Goal: Use online tool/utility: Utilize a website feature to perform a specific function

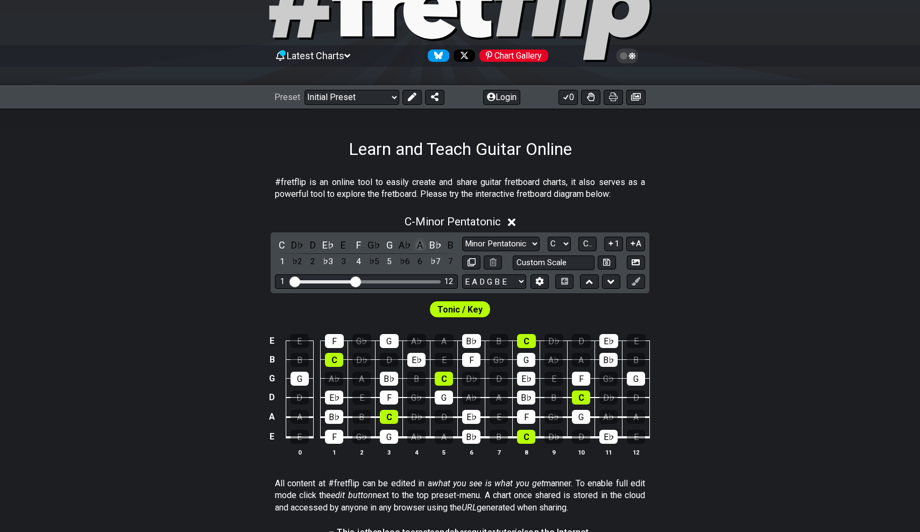
scroll to position [39, 0]
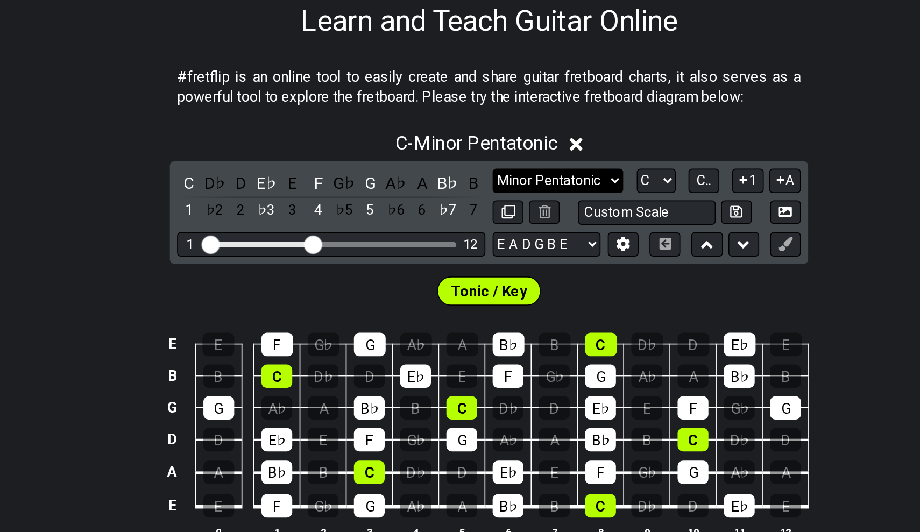
select select "Major / [PERSON_NAME]"
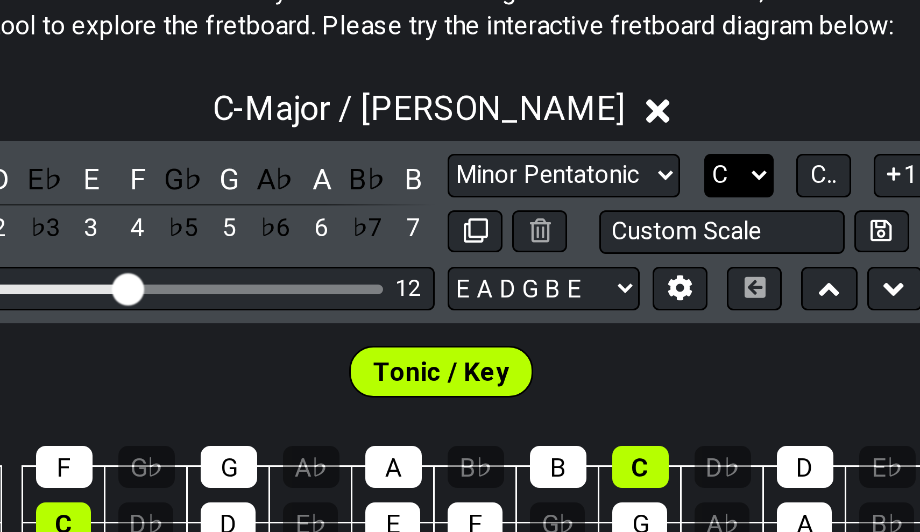
select select "E"
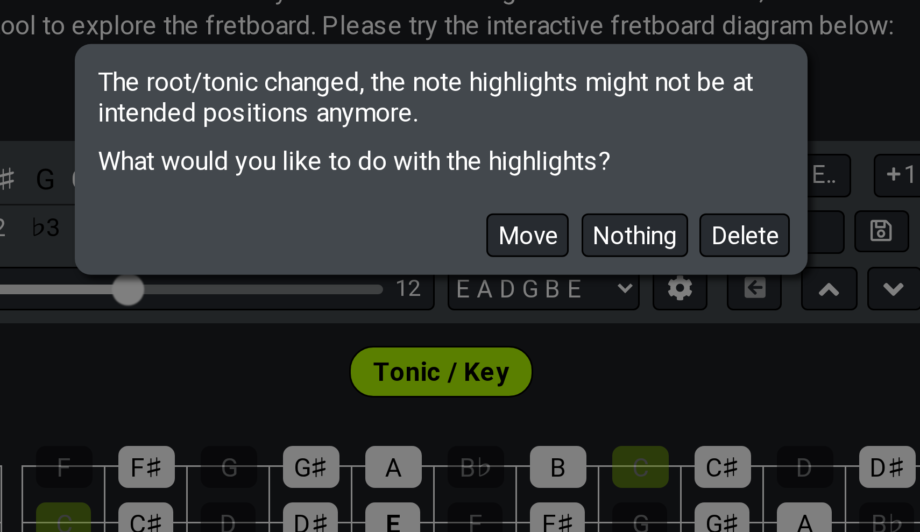
scroll to position [116, 0]
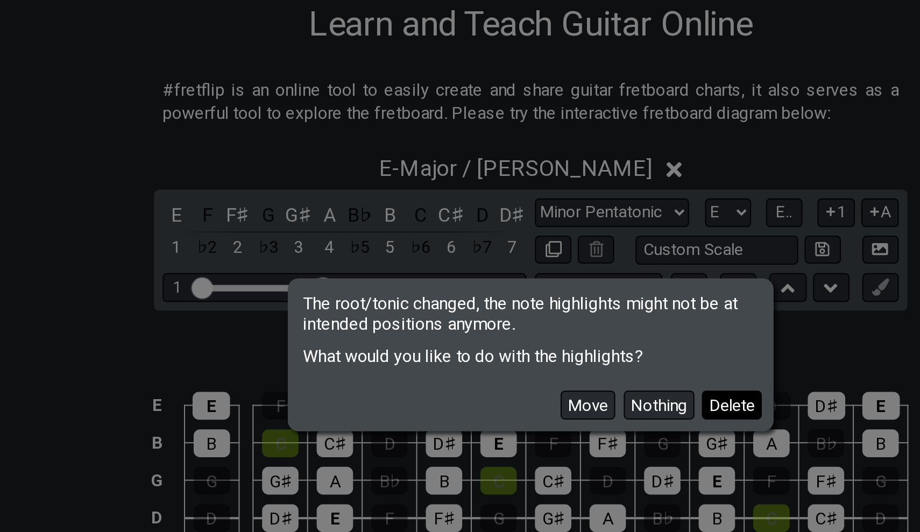
click at [546, 284] on button "Delete" at bounding box center [561, 291] width 30 height 15
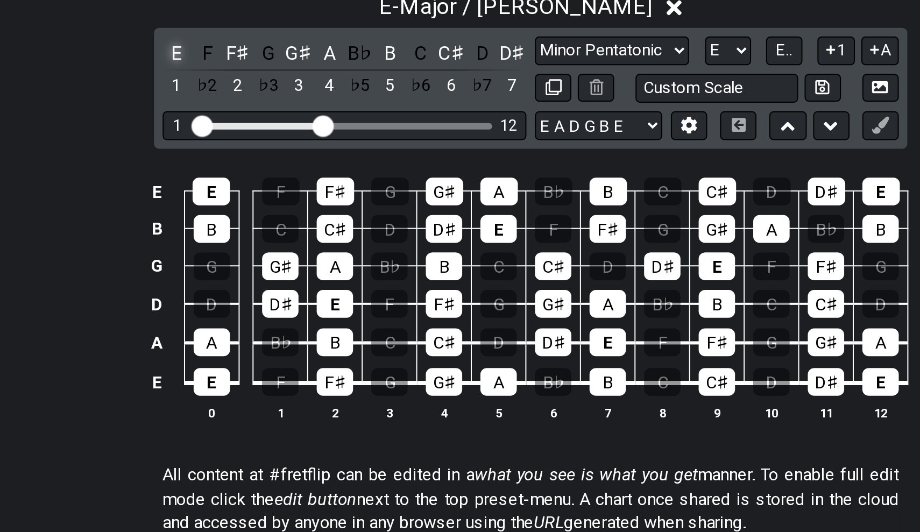
click at [275, 188] on div "E" at bounding box center [282, 195] width 14 height 15
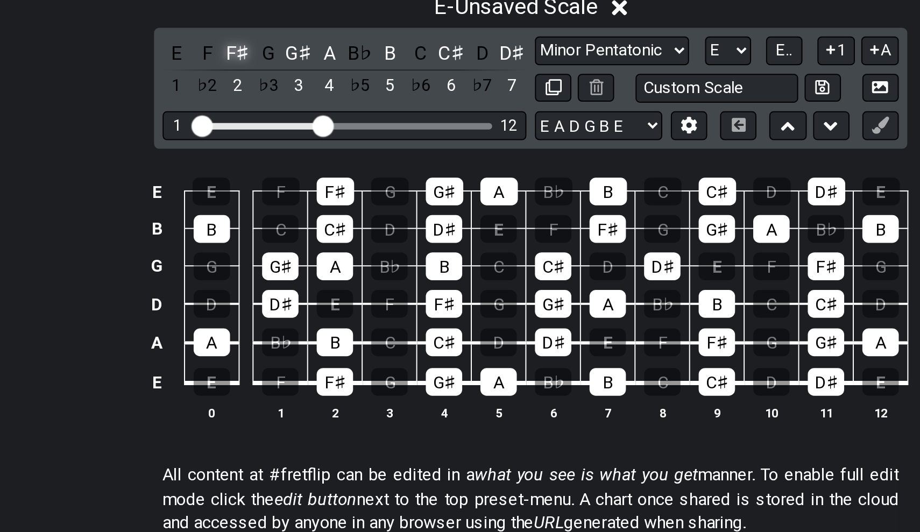
click at [306, 188] on div "F♯" at bounding box center [313, 195] width 14 height 15
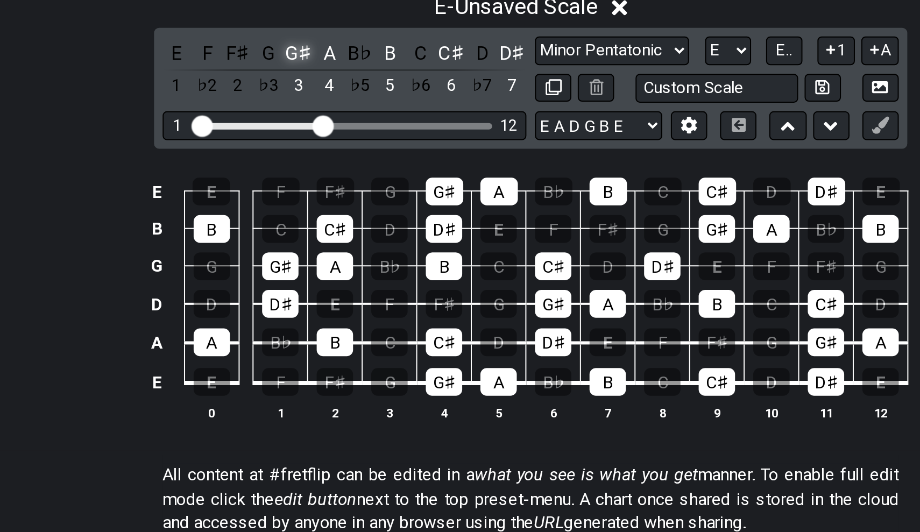
click at [336, 188] on div "G♯" at bounding box center [343, 195] width 14 height 15
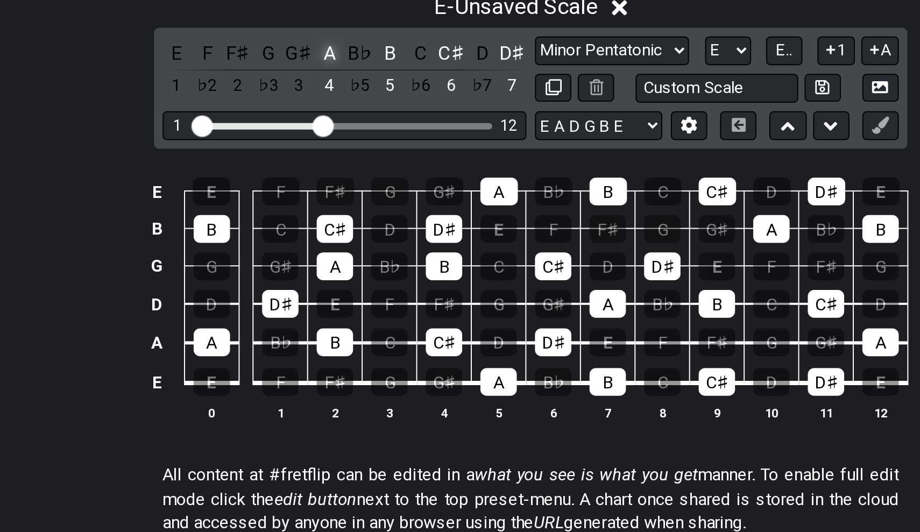
click at [352, 188] on div "A" at bounding box center [359, 195] width 14 height 15
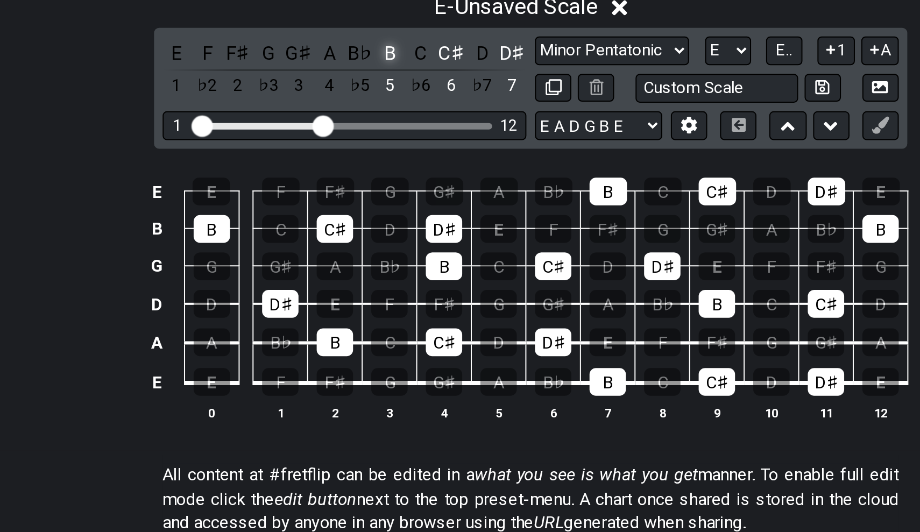
click at [383, 188] on div "B" at bounding box center [390, 195] width 14 height 15
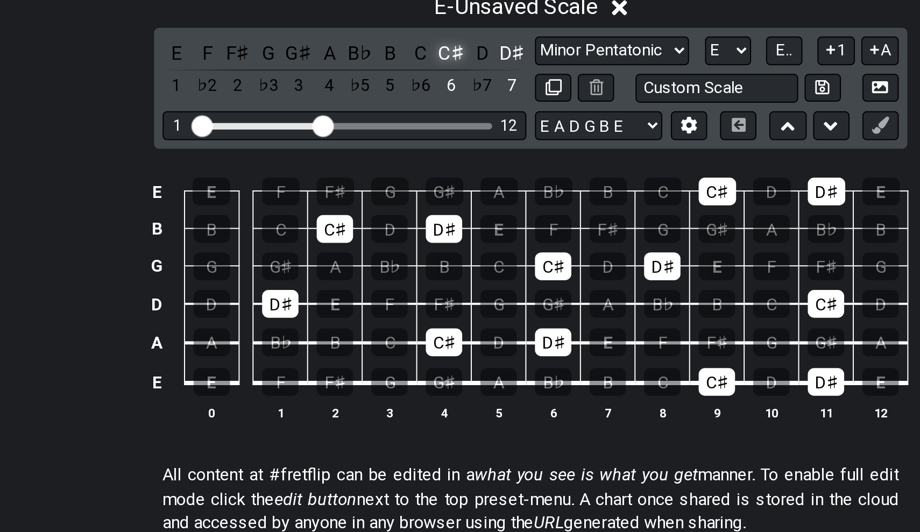
click at [413, 188] on div "C♯" at bounding box center [420, 195] width 14 height 15
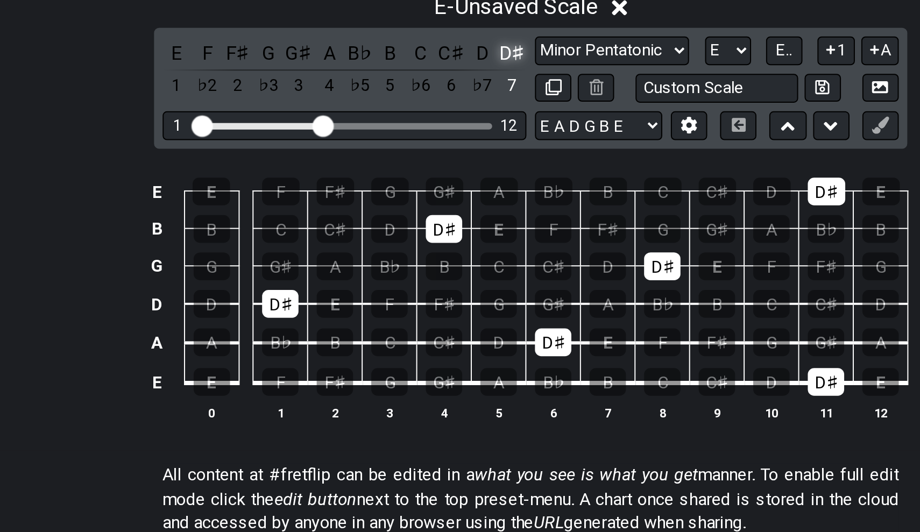
click at [444, 188] on div "D♯" at bounding box center [451, 195] width 14 height 15
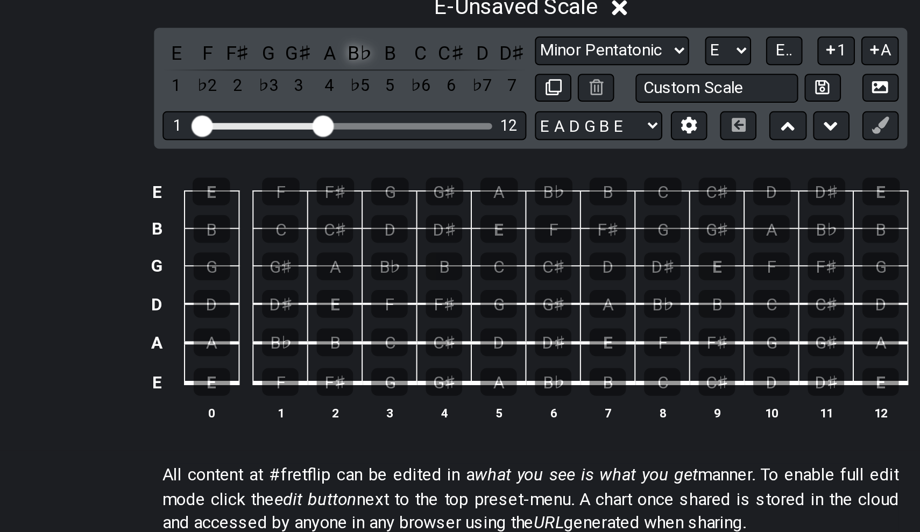
click at [367, 188] on div "B♭" at bounding box center [374, 195] width 14 height 15
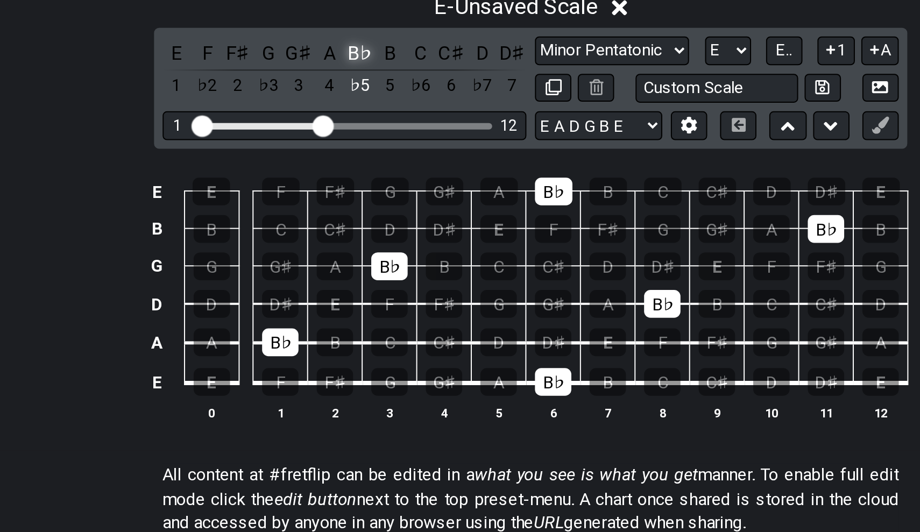
click at [367, 188] on div "B♭" at bounding box center [374, 195] width 14 height 15
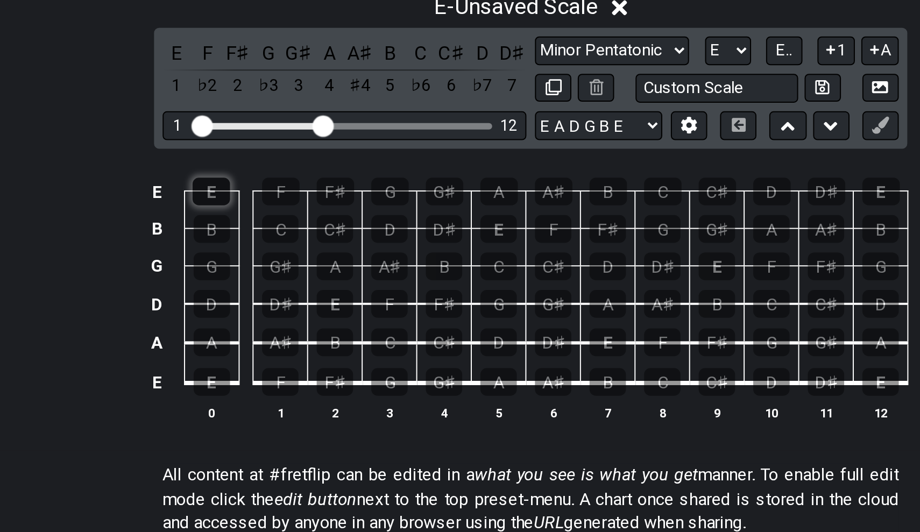
click at [290, 258] on div "E" at bounding box center [299, 265] width 19 height 14
click at [352, 258] on div "F♯" at bounding box center [361, 265] width 19 height 14
click at [407, 258] on div "G♯" at bounding box center [416, 265] width 19 height 14
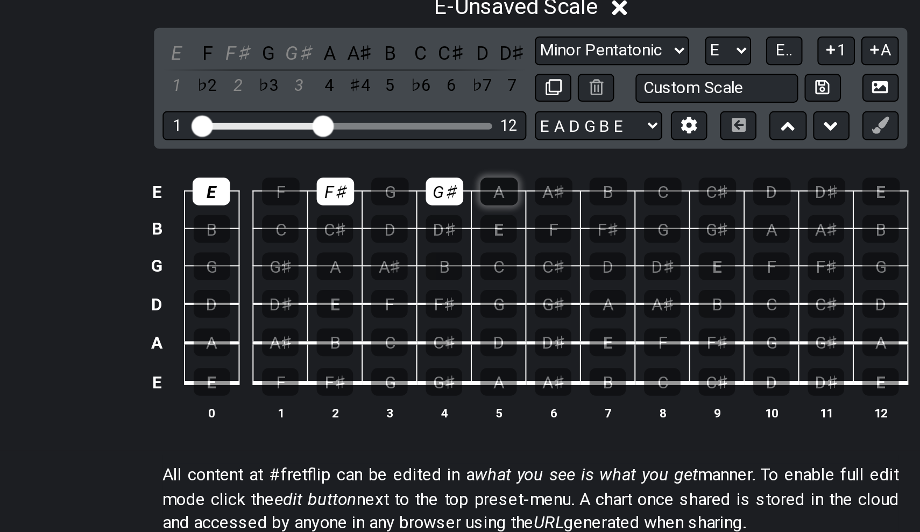
click at [435, 258] on div "A" at bounding box center [444, 265] width 19 height 14
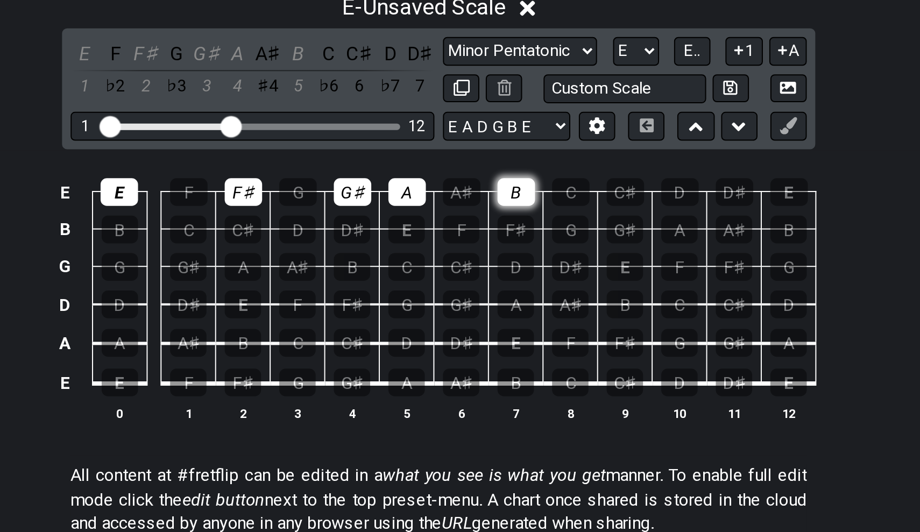
click at [490, 258] on div "B" at bounding box center [499, 265] width 19 height 14
click at [544, 258] on div "C♯" at bounding box center [553, 265] width 19 height 14
click at [599, 258] on div "D♯" at bounding box center [608, 265] width 19 height 14
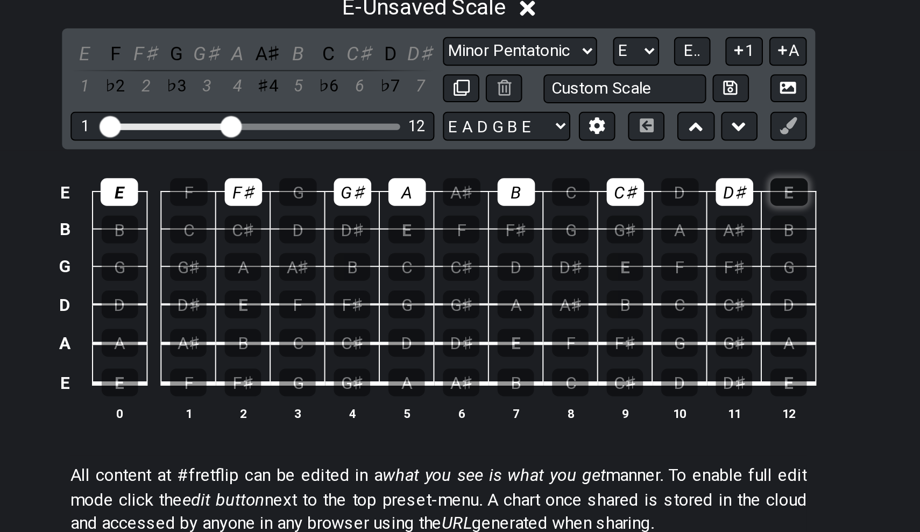
click at [627, 258] on div "E" at bounding box center [636, 265] width 19 height 14
click at [291, 277] on div "B" at bounding box center [300, 284] width 18 height 14
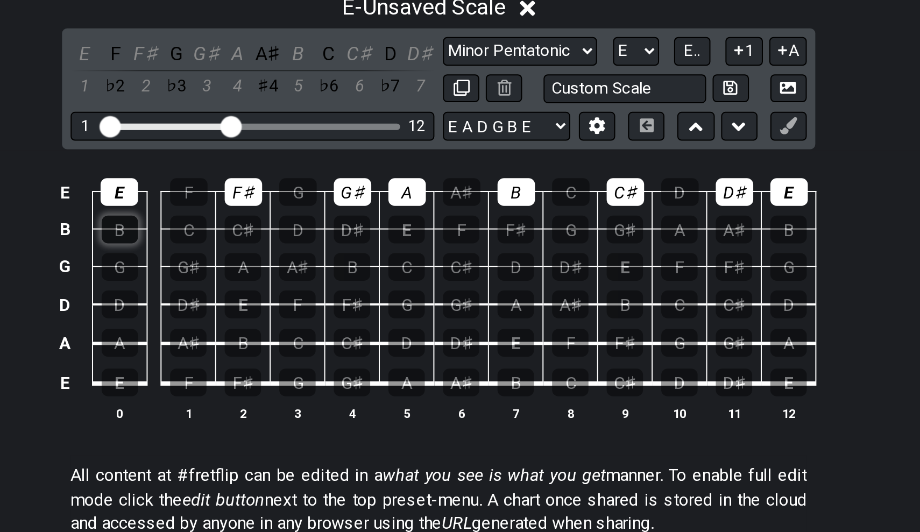
click at [291, 277] on div "B" at bounding box center [300, 284] width 18 height 14
click at [352, 277] on div "C♯" at bounding box center [361, 284] width 18 height 14
click at [407, 277] on div "D♯" at bounding box center [416, 284] width 18 height 14
click at [435, 277] on div "E" at bounding box center [444, 284] width 18 height 14
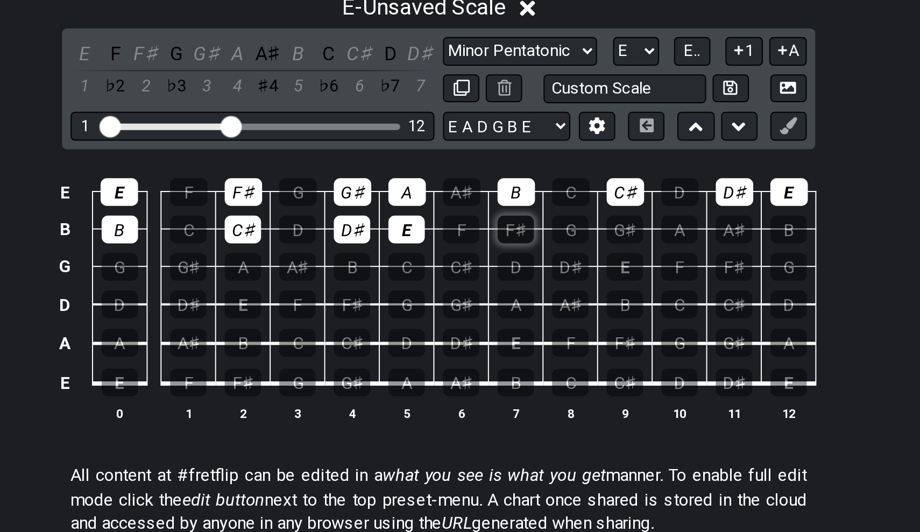
click at [490, 277] on div "F♯" at bounding box center [499, 284] width 18 height 14
click at [544, 277] on div "G♯" at bounding box center [553, 284] width 18 height 14
click at [572, 277] on div "A" at bounding box center [581, 284] width 18 height 14
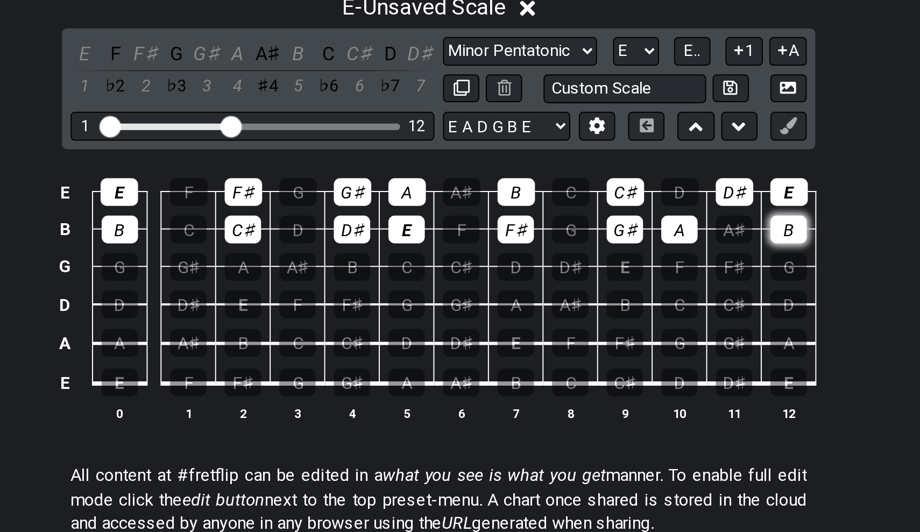
click at [627, 277] on div "B" at bounding box center [636, 284] width 18 height 14
